Goal: Information Seeking & Learning: Find specific fact

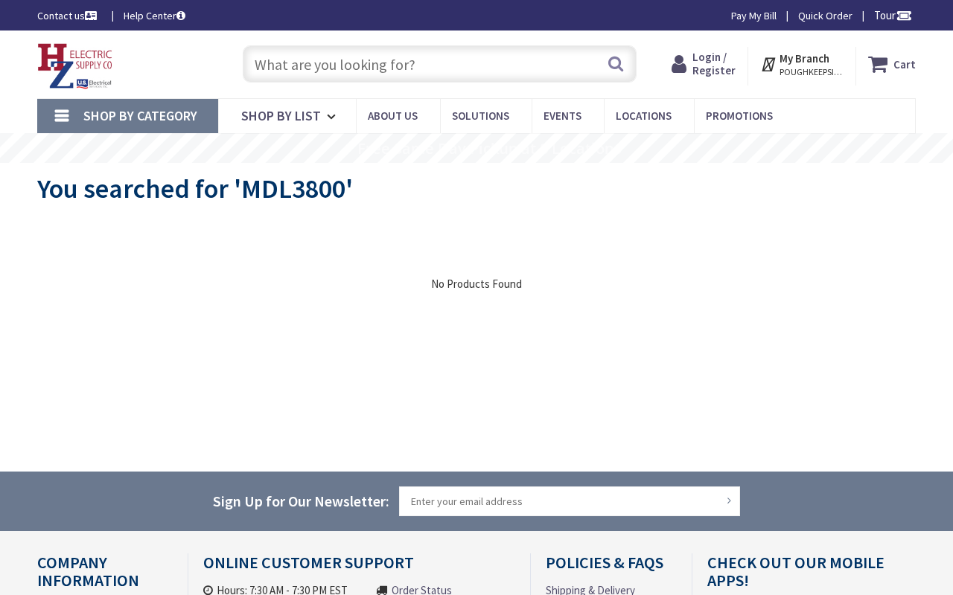
type input "[STREET_ADDRESS][US_STATE]"
